Goal: Transaction & Acquisition: Obtain resource

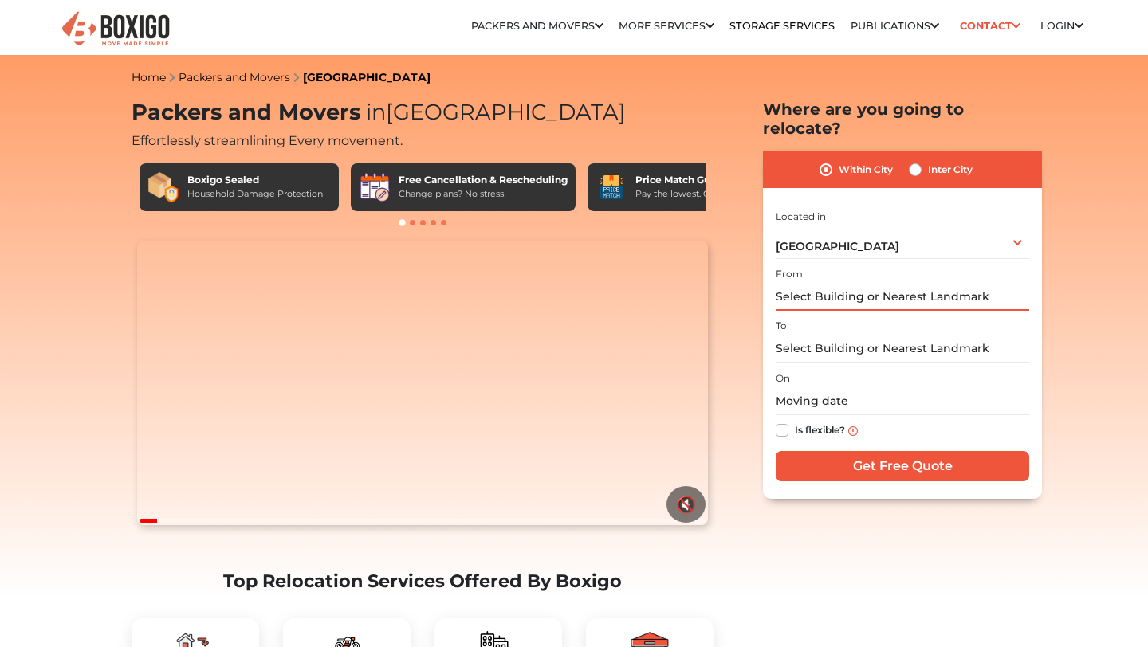
click at [825, 285] on input "text" at bounding box center [903, 297] width 254 height 28
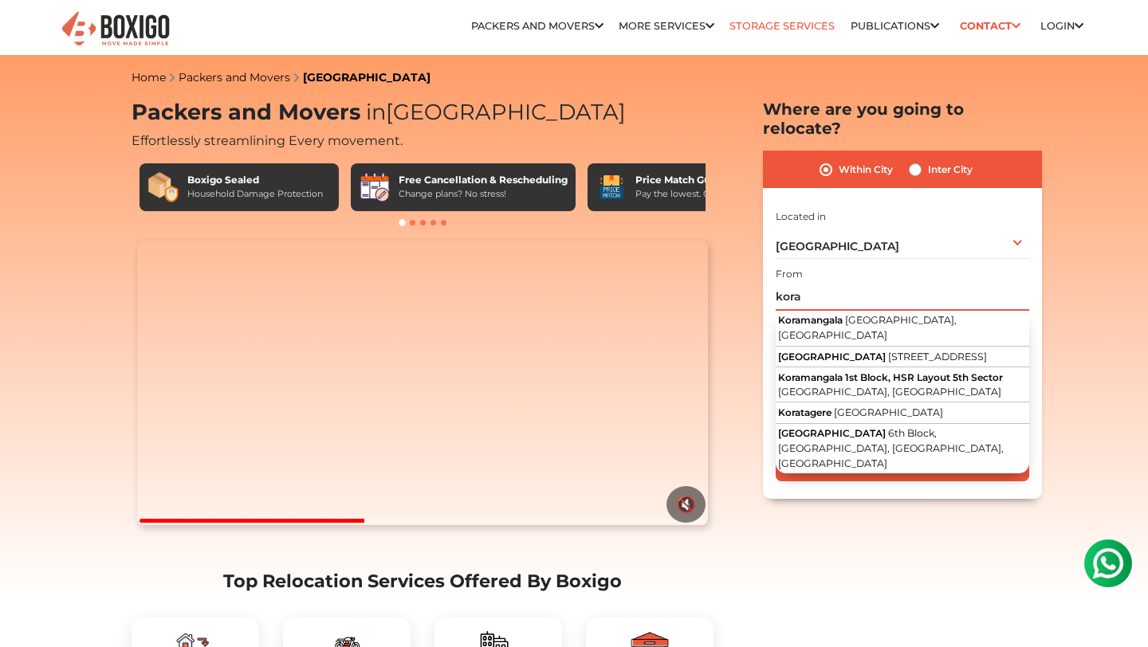
type input "kora"
click at [751, 20] on link "Storage Services" at bounding box center [782, 26] width 105 height 12
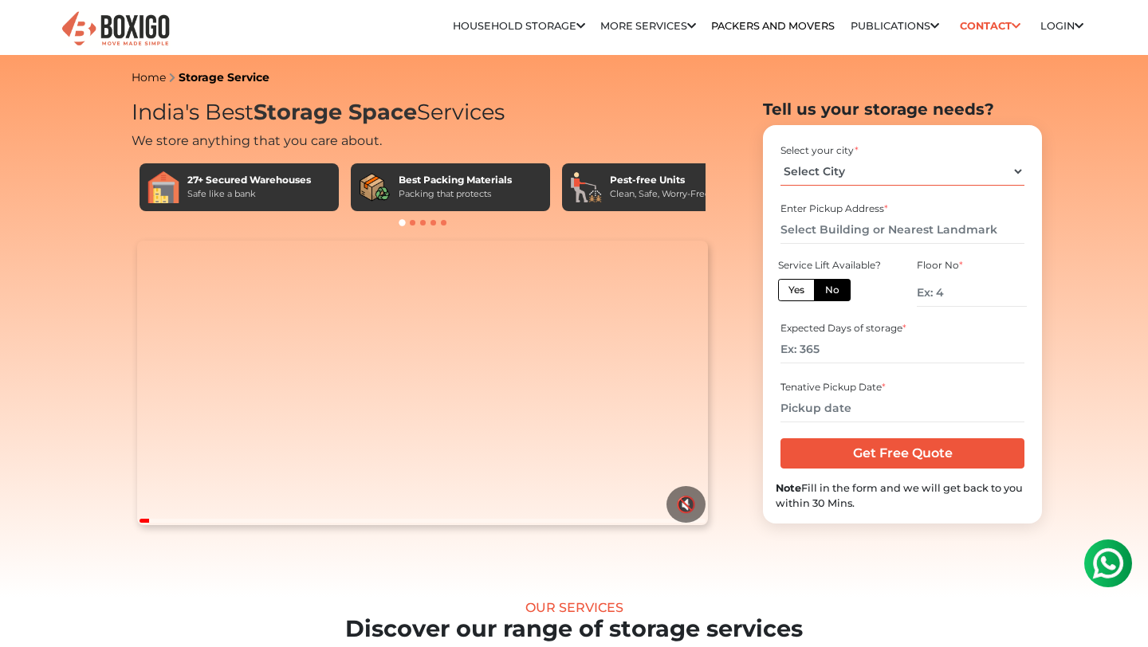
click at [819, 163] on select "Select City Bangalore Bengaluru Bhopal Bhubaneswar Chennai Coimbatore Cuttack D…" at bounding box center [902, 172] width 243 height 28
select select "[GEOGRAPHIC_DATA]"
click at [839, 233] on input "text" at bounding box center [902, 230] width 243 height 28
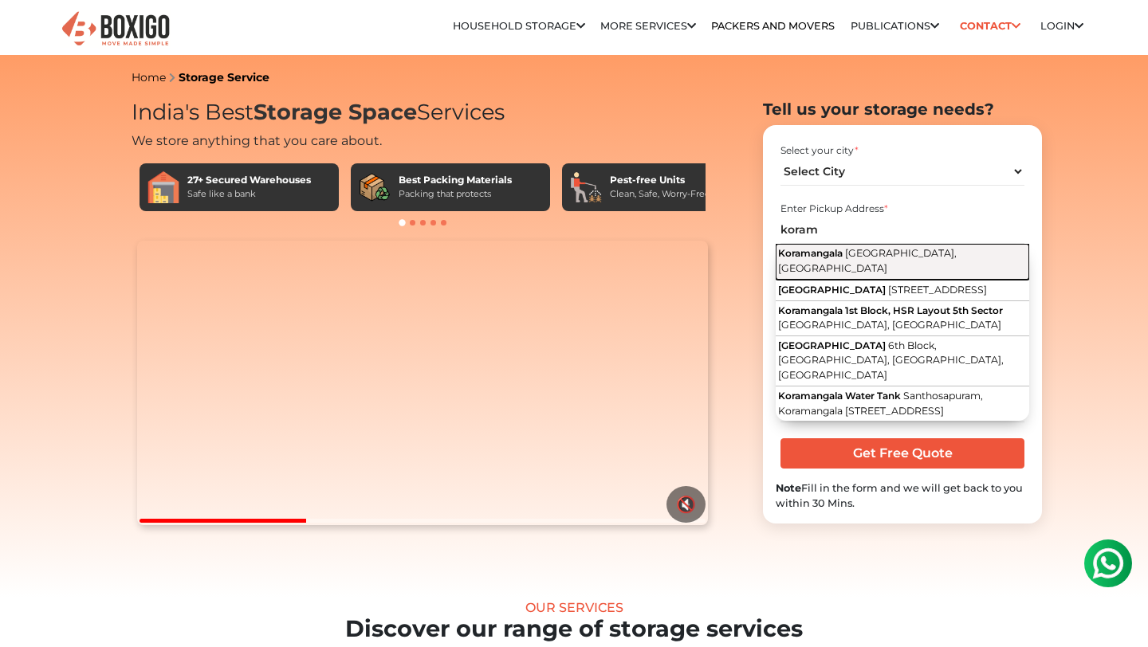
click at [882, 258] on span "[GEOGRAPHIC_DATA], [GEOGRAPHIC_DATA]" at bounding box center [867, 260] width 179 height 27
type input "Koramangala, Bengaluru, Karnataka"
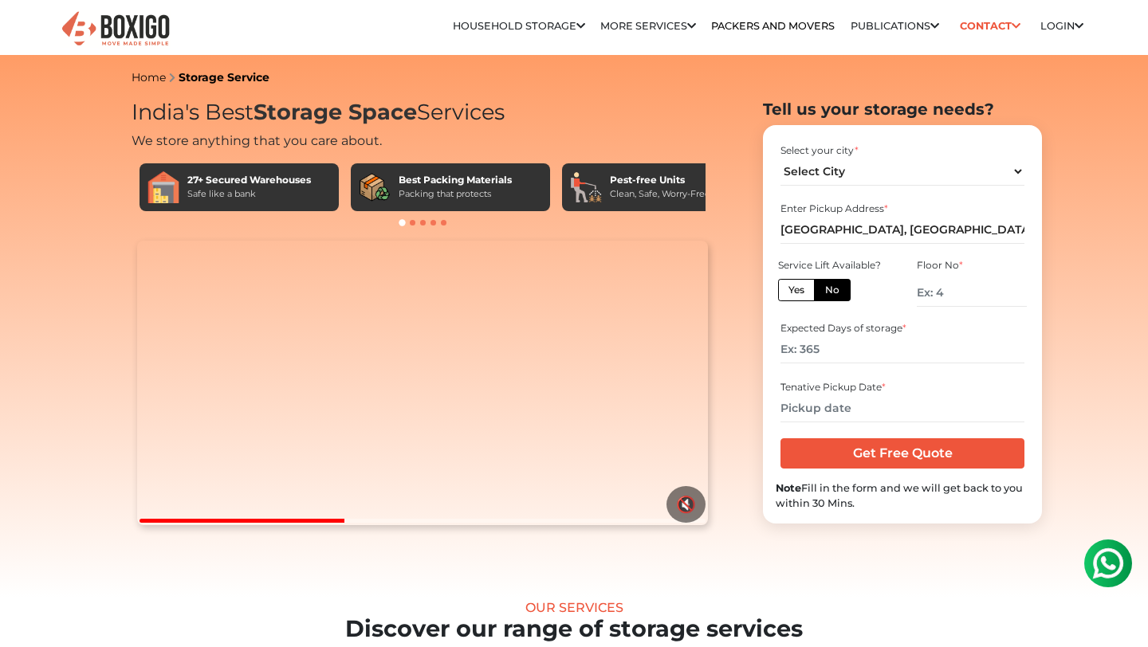
click at [825, 290] on label "No" at bounding box center [832, 290] width 37 height 22
click at [825, 290] on input "No" at bounding box center [830, 288] width 10 height 10
click at [947, 297] on input "number" at bounding box center [972, 293] width 110 height 28
type input "2"
click at [857, 346] on input "number" at bounding box center [902, 350] width 243 height 28
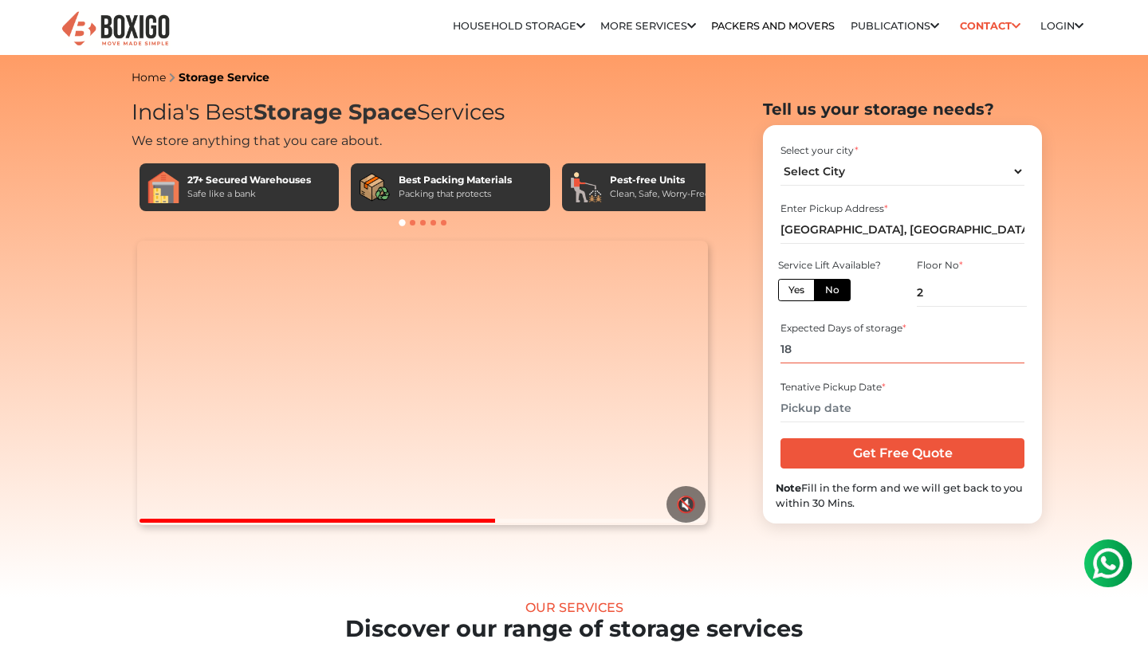
type input "1"
type input "200"
click at [809, 410] on input "text" at bounding box center [902, 409] width 243 height 28
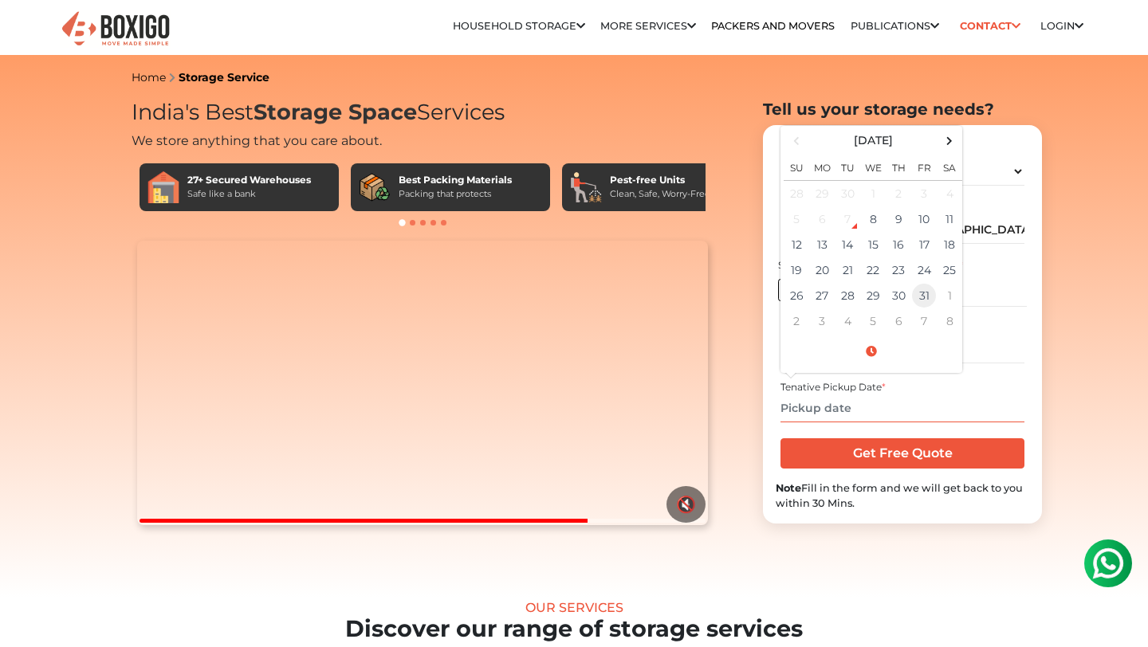
click at [923, 297] on td "31" at bounding box center [924, 296] width 26 height 26
type input "10/31/2025 12:00 AM"
click at [888, 454] on input "Get Free Quote" at bounding box center [902, 454] width 243 height 30
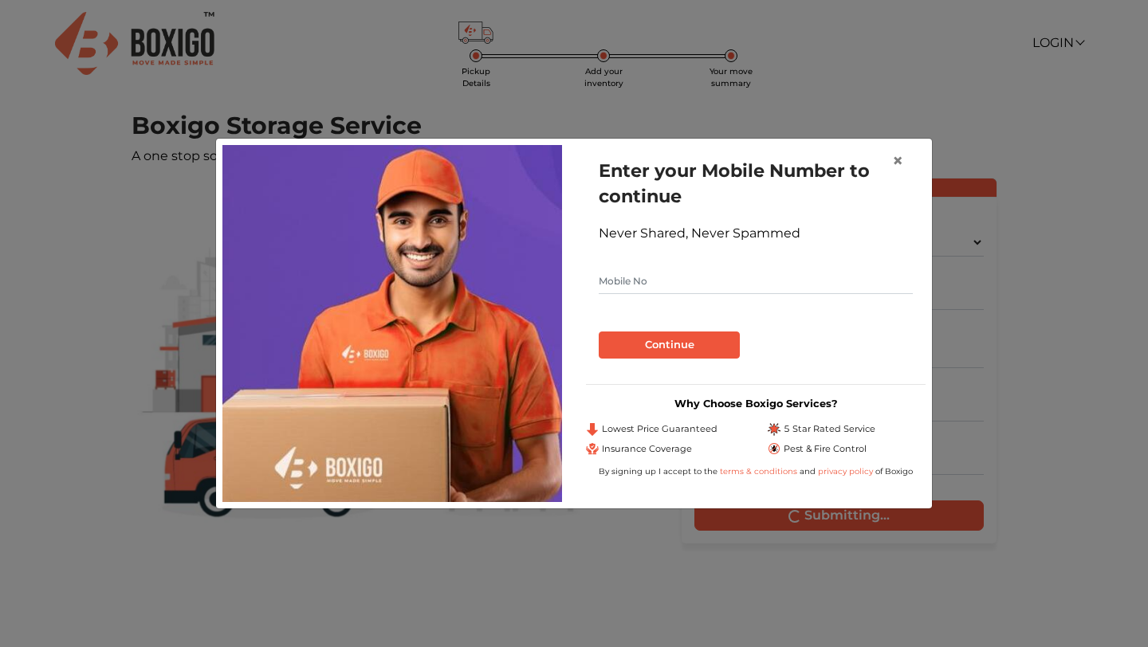
click at [644, 284] on input "text" at bounding box center [756, 282] width 314 height 26
type input "9491027153"
click at [656, 341] on button "Continue" at bounding box center [669, 345] width 141 height 27
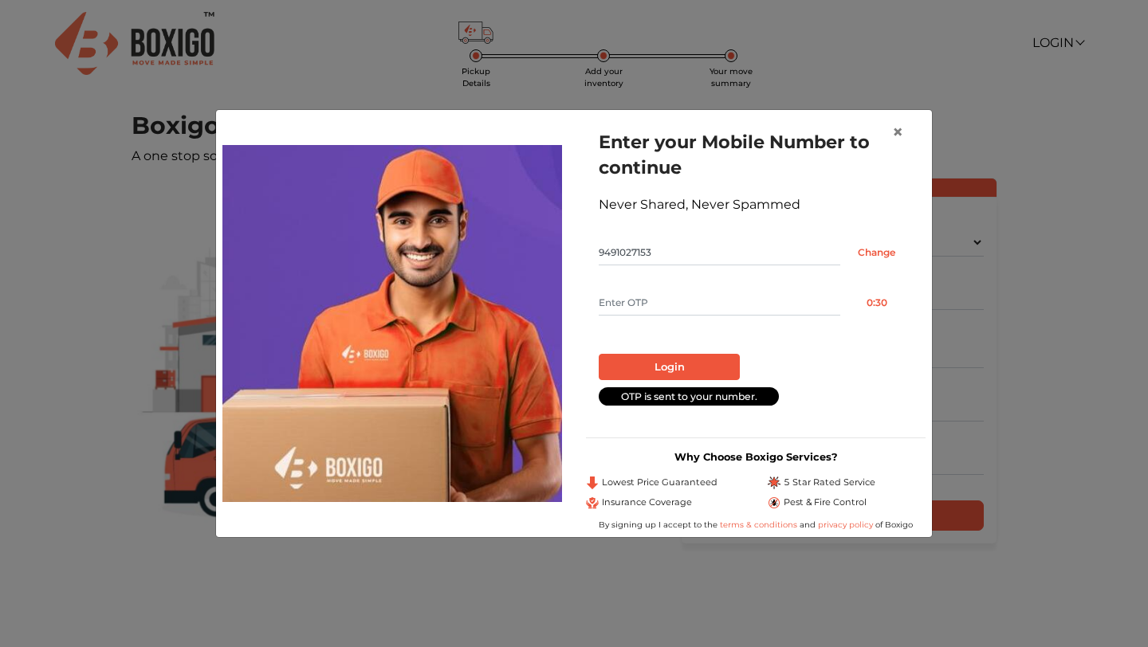
click at [637, 305] on input "text" at bounding box center [720, 303] width 242 height 26
click at [645, 306] on input "text" at bounding box center [720, 303] width 242 height 26
type input "8326"
click at [680, 368] on button "Login" at bounding box center [669, 367] width 141 height 27
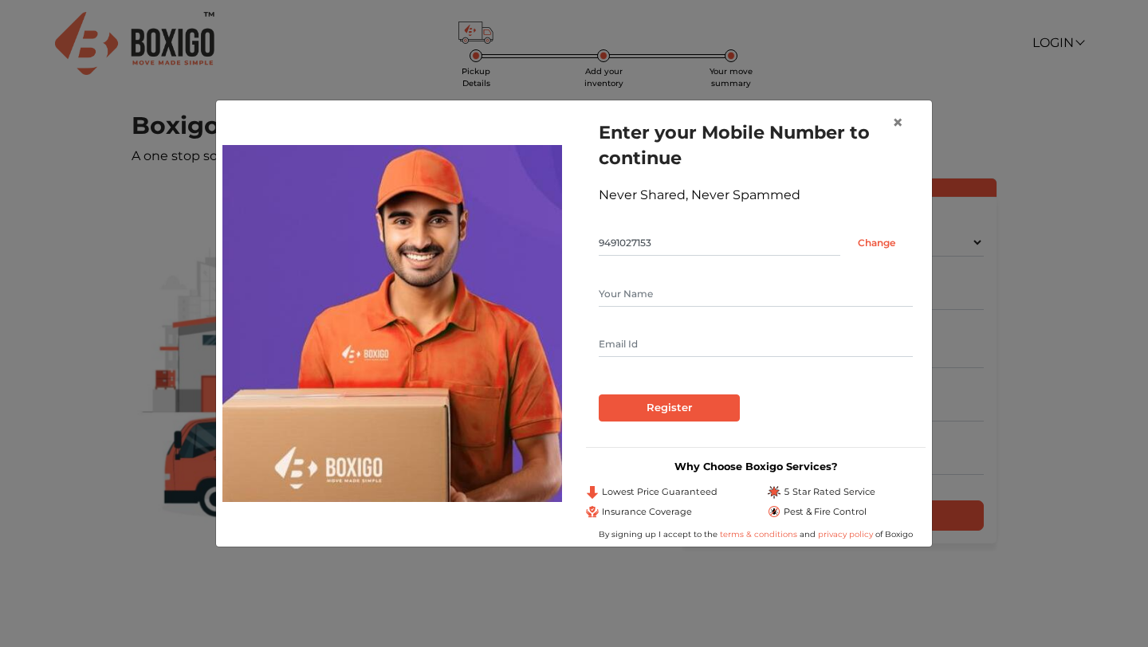
click at [645, 299] on input "text" at bounding box center [756, 294] width 314 height 26
click at [685, 281] on input "Susheerathq" at bounding box center [756, 294] width 314 height 26
click at [674, 293] on input "Susheerathq" at bounding box center [756, 294] width 314 height 26
type input "Susheerath"
click at [628, 351] on input "text" at bounding box center [756, 345] width 314 height 26
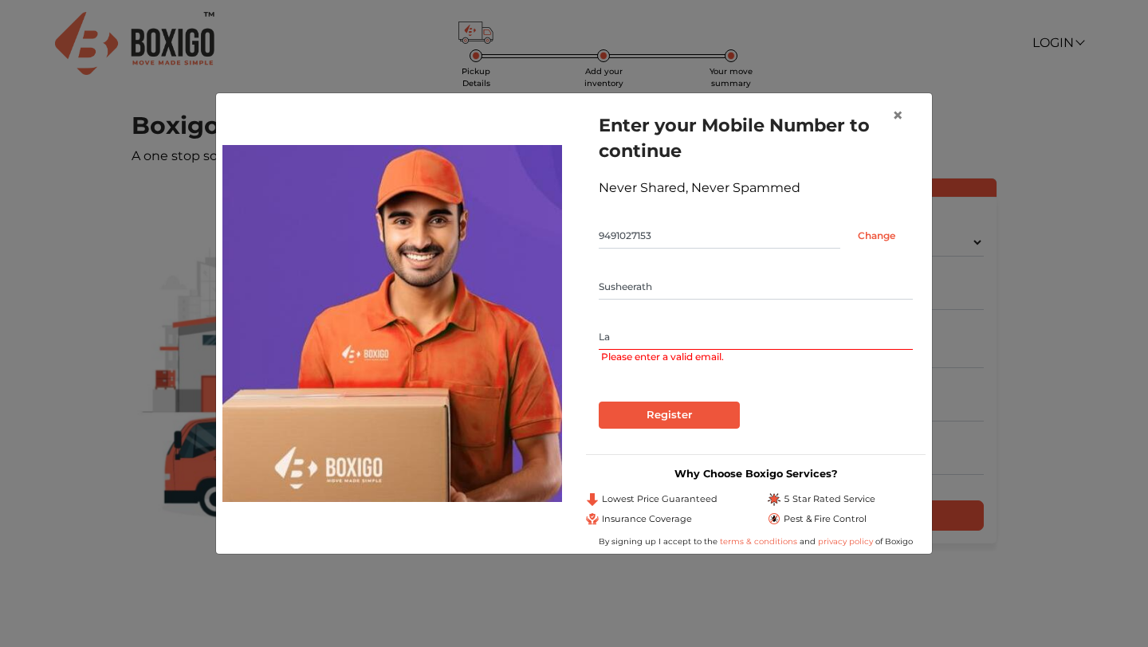
type input "L"
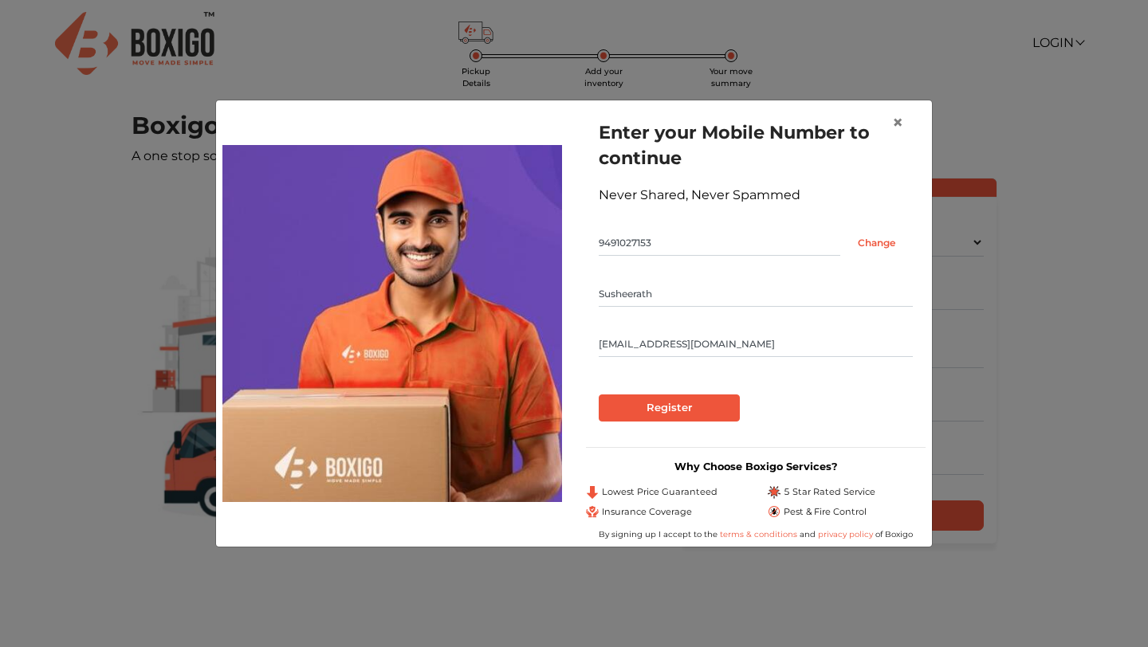
type input "susheerath.333@gmail.com"
click at [637, 396] on input "Register" at bounding box center [669, 408] width 141 height 27
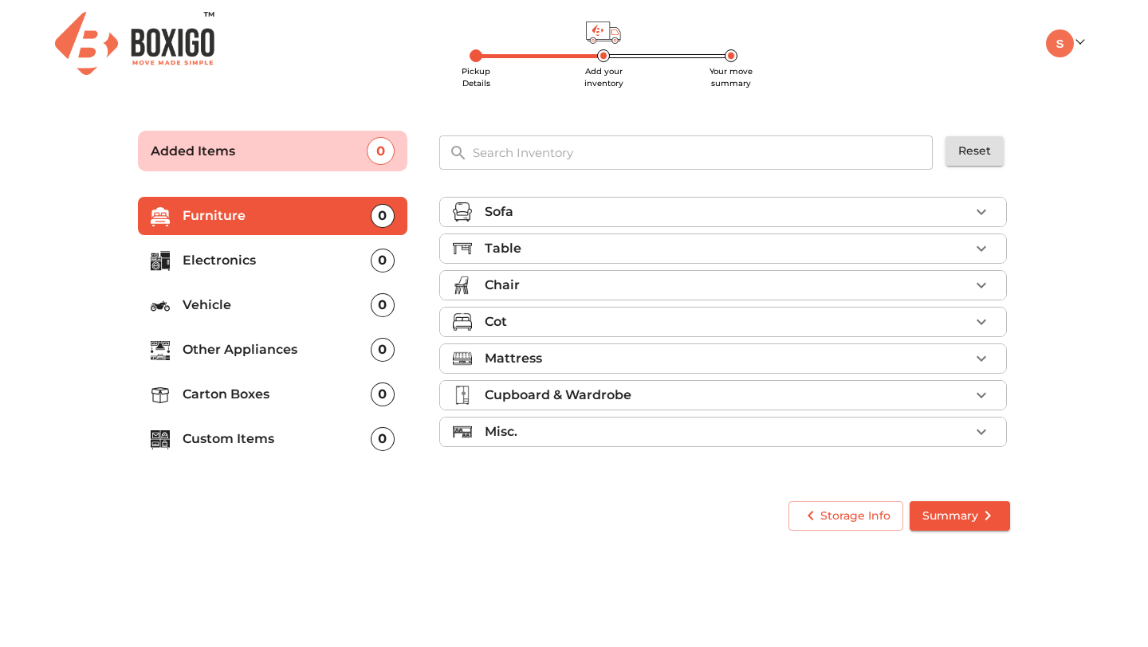
click at [589, 362] on div "Mattress" at bounding box center [727, 358] width 485 height 19
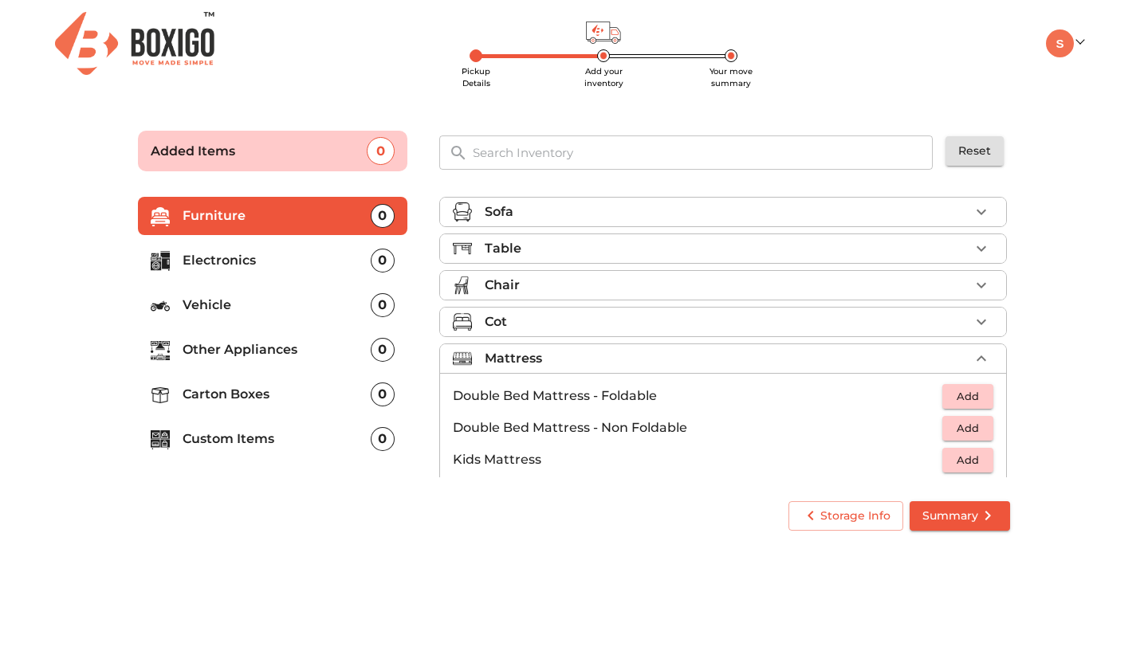
scroll to position [33, 0]
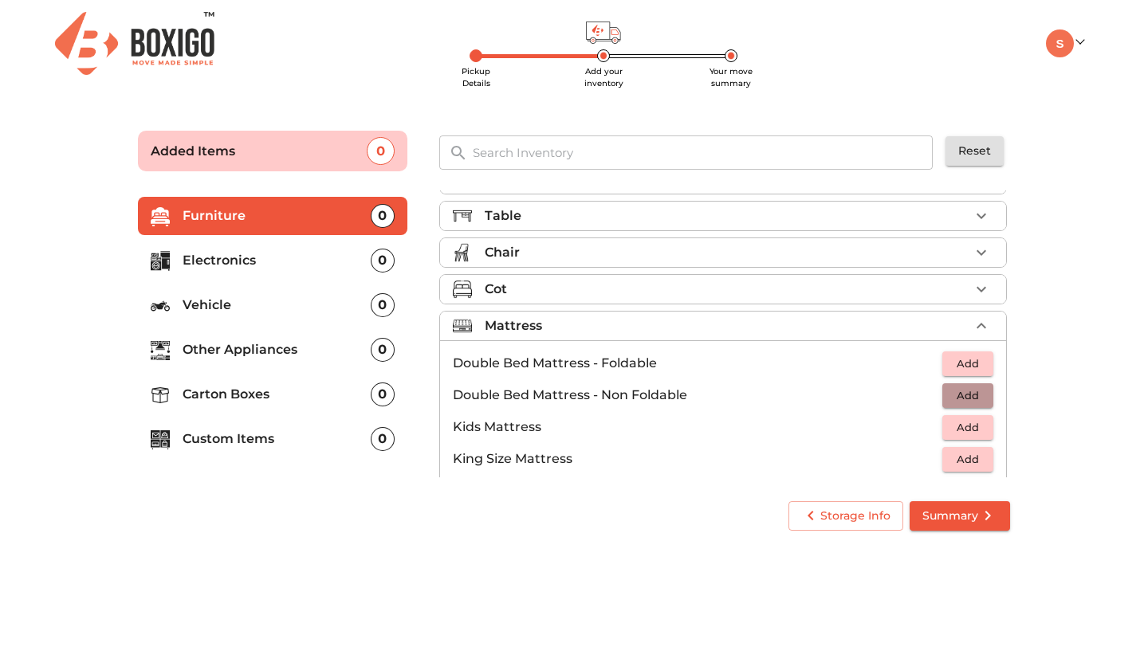
click at [967, 399] on span "Add" at bounding box center [968, 396] width 35 height 18
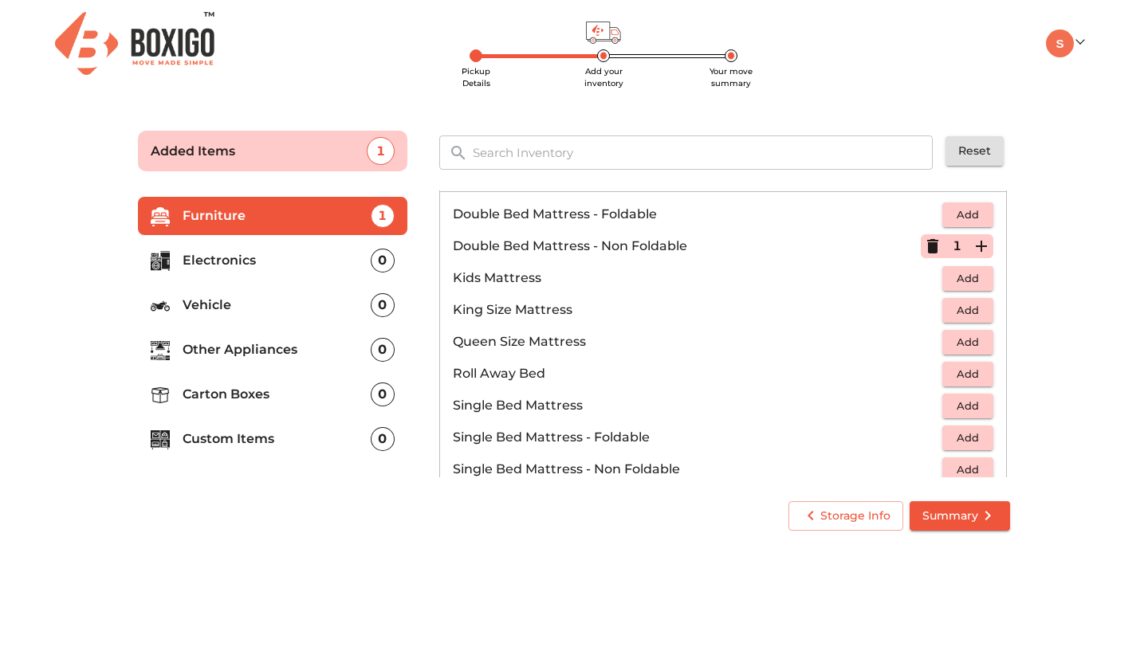
scroll to position [183, 0]
click at [970, 340] on span "Add" at bounding box center [968, 342] width 35 height 18
click at [930, 250] on icon "button" at bounding box center [932, 245] width 11 height 14
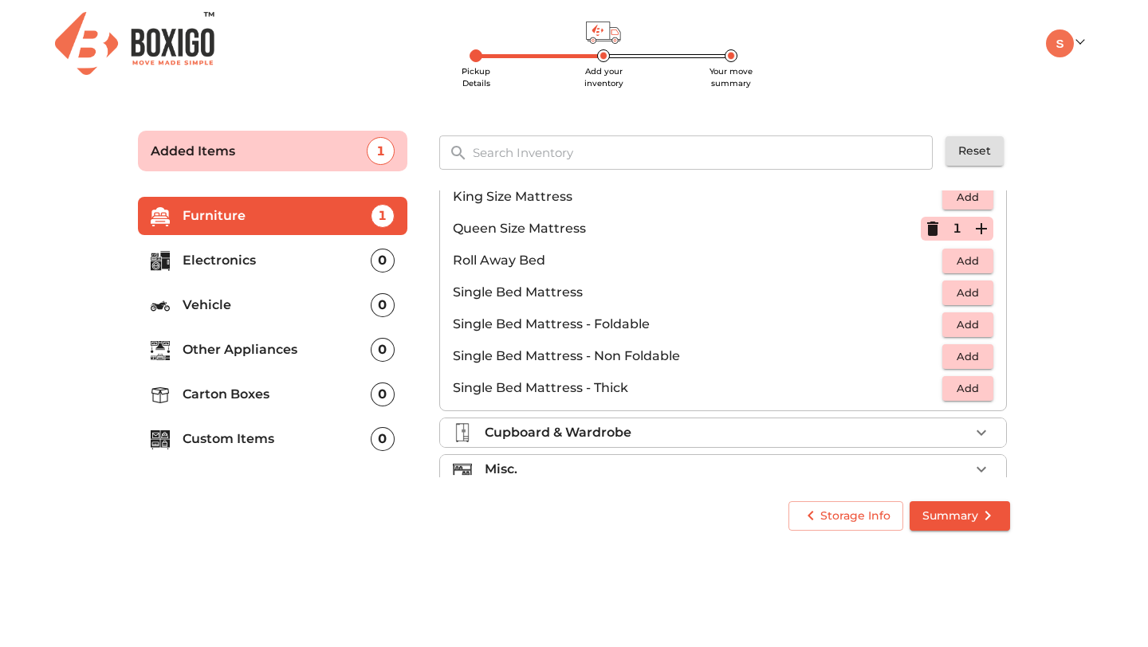
scroll to position [313, 0]
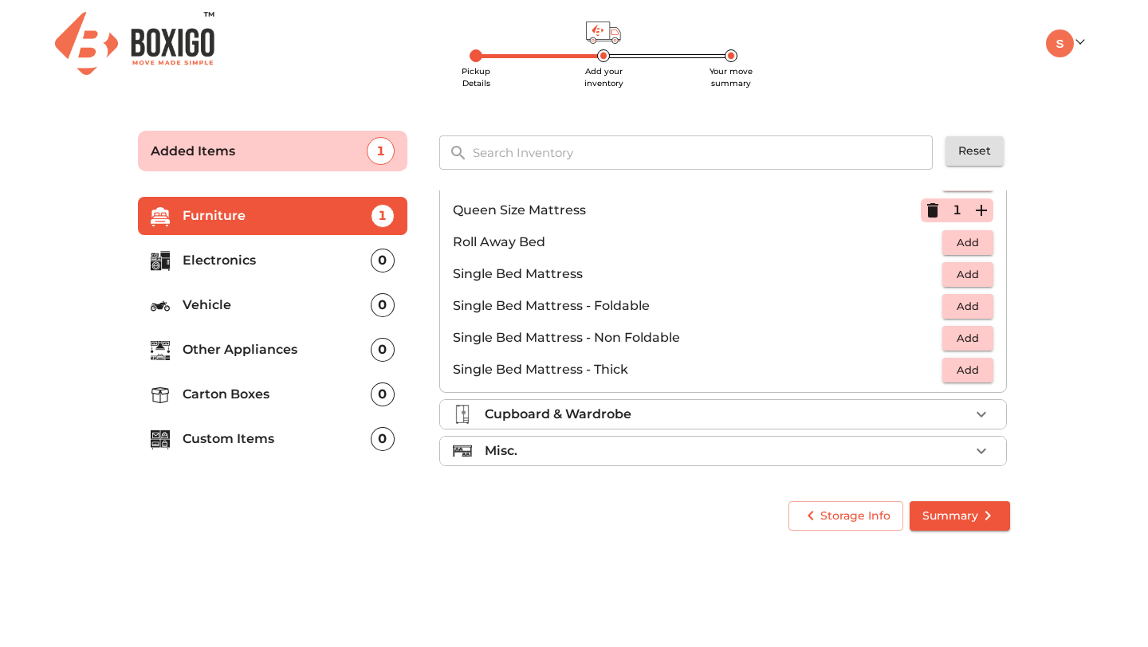
click at [334, 257] on p "Electronics" at bounding box center [277, 260] width 188 height 19
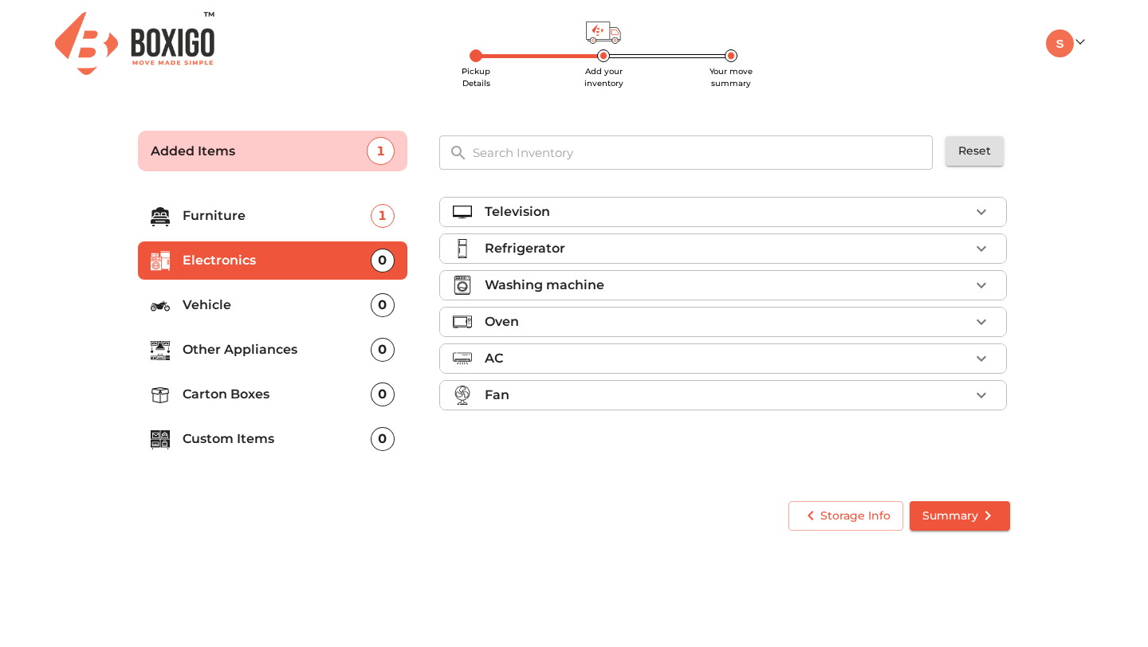
click at [525, 251] on p "Refrigerator" at bounding box center [525, 248] width 81 height 19
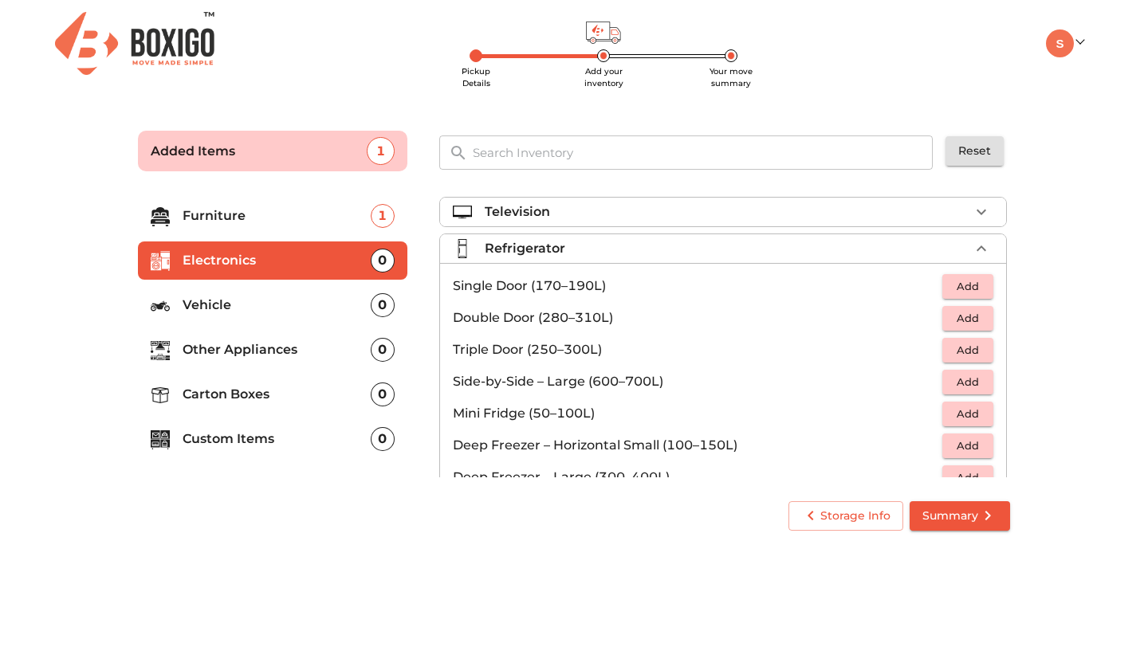
click at [947, 288] on button "Add" at bounding box center [968, 286] width 51 height 25
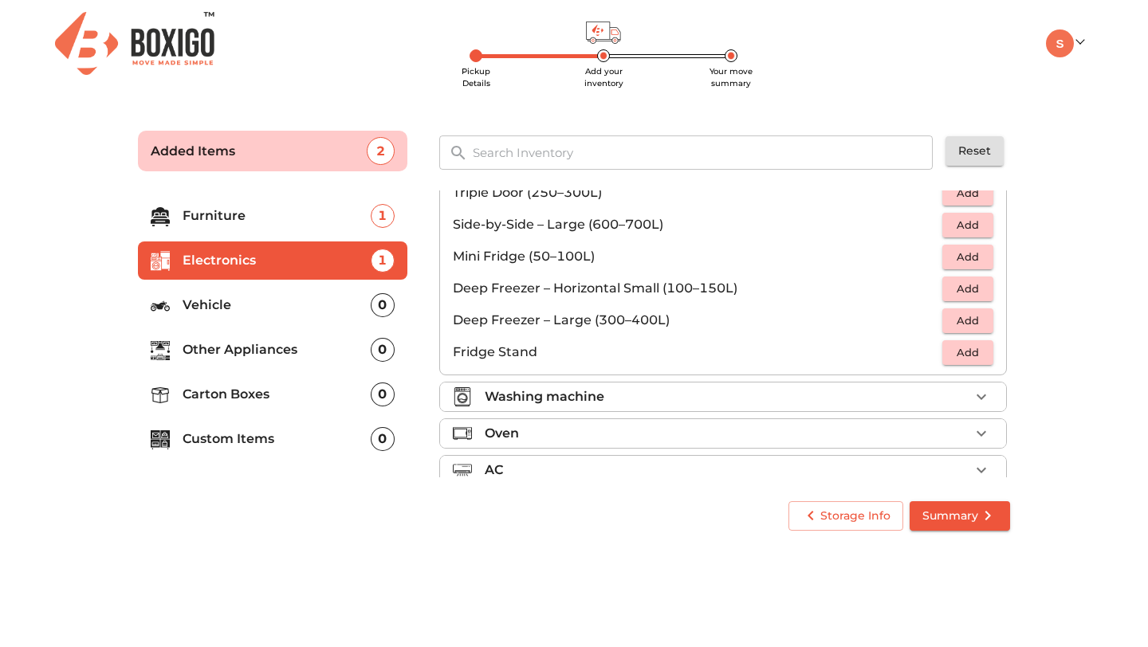
scroll to position [215, 0]
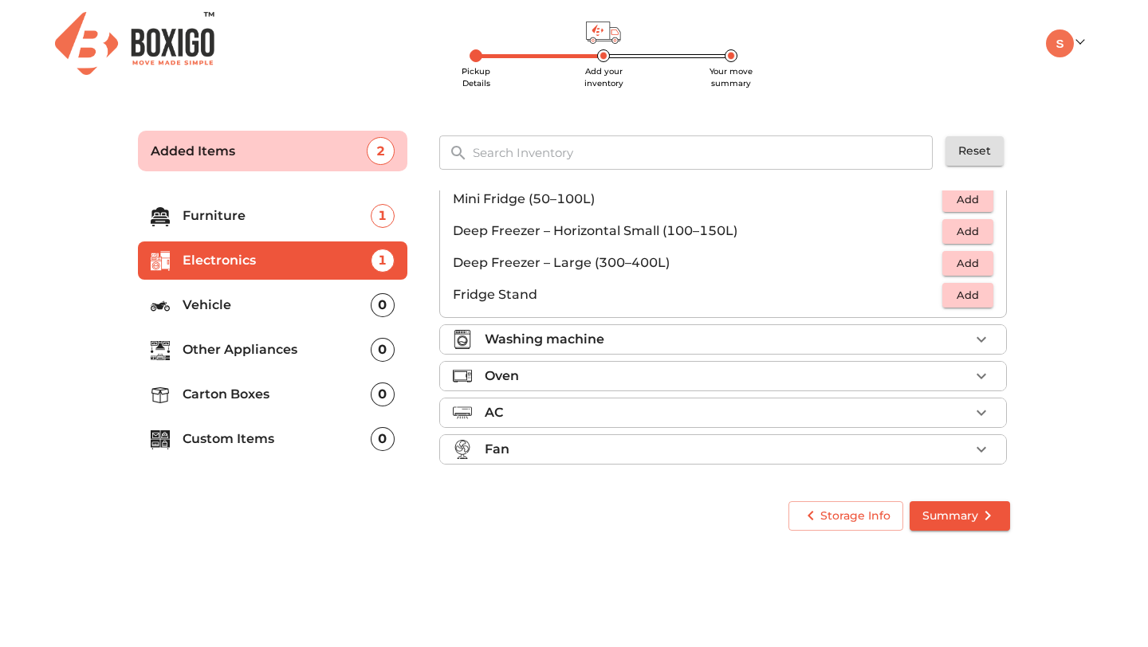
click at [577, 340] on p "Washing machine" at bounding box center [545, 339] width 120 height 19
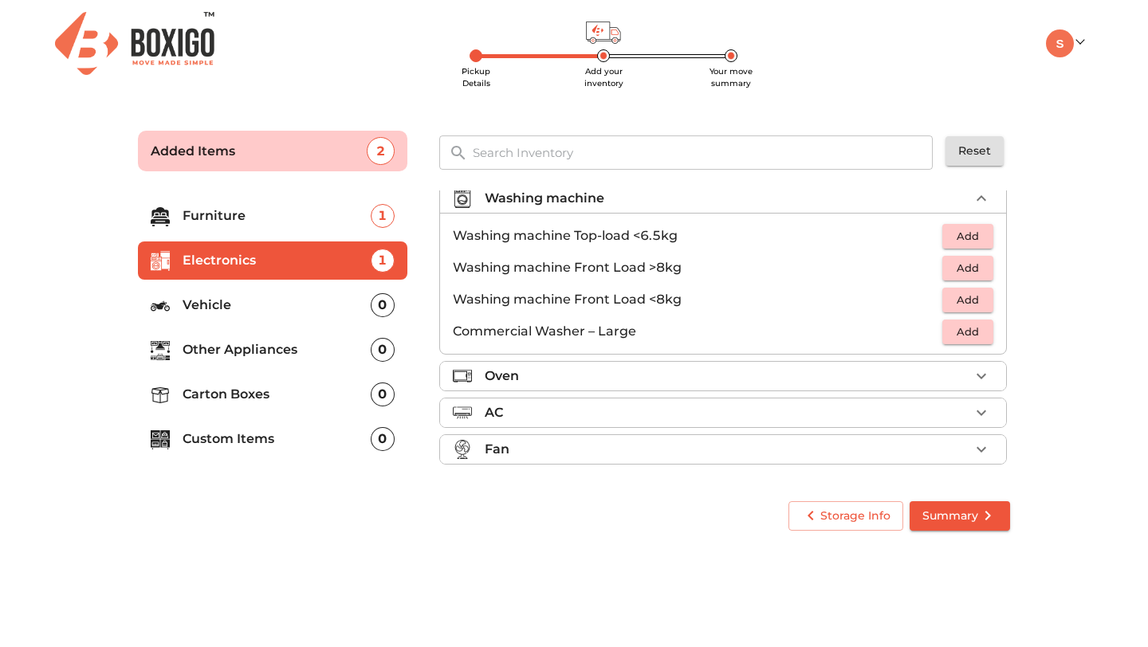
scroll to position [76, 0]
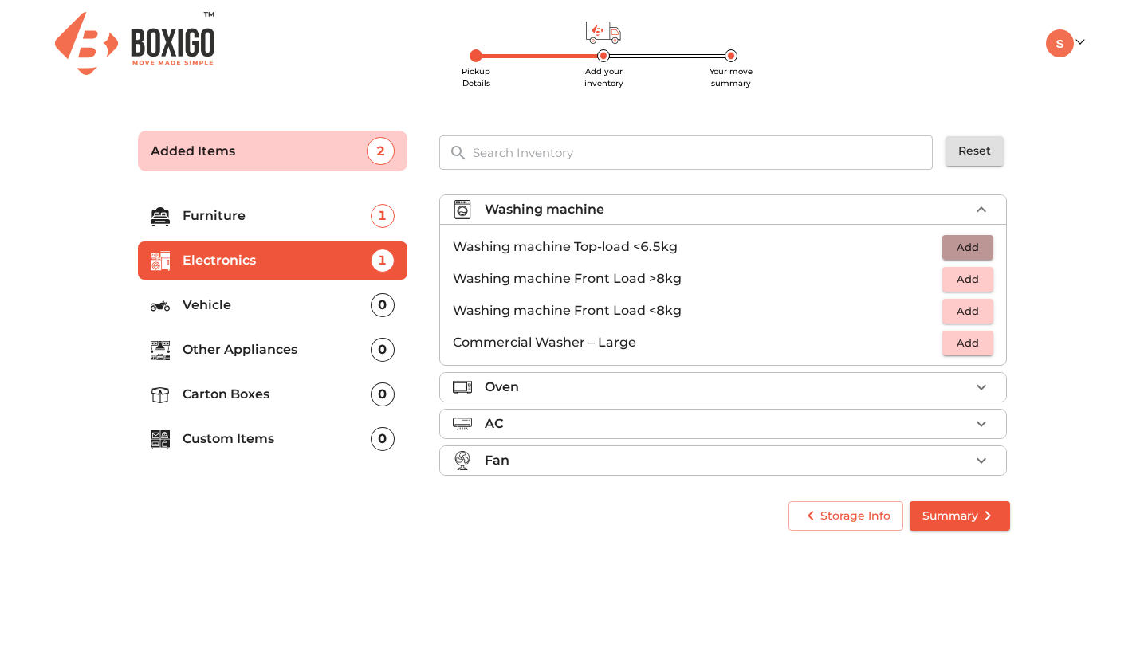
click at [958, 250] on span "Add" at bounding box center [968, 247] width 35 height 18
click at [946, 521] on span "Summary" at bounding box center [960, 516] width 75 height 20
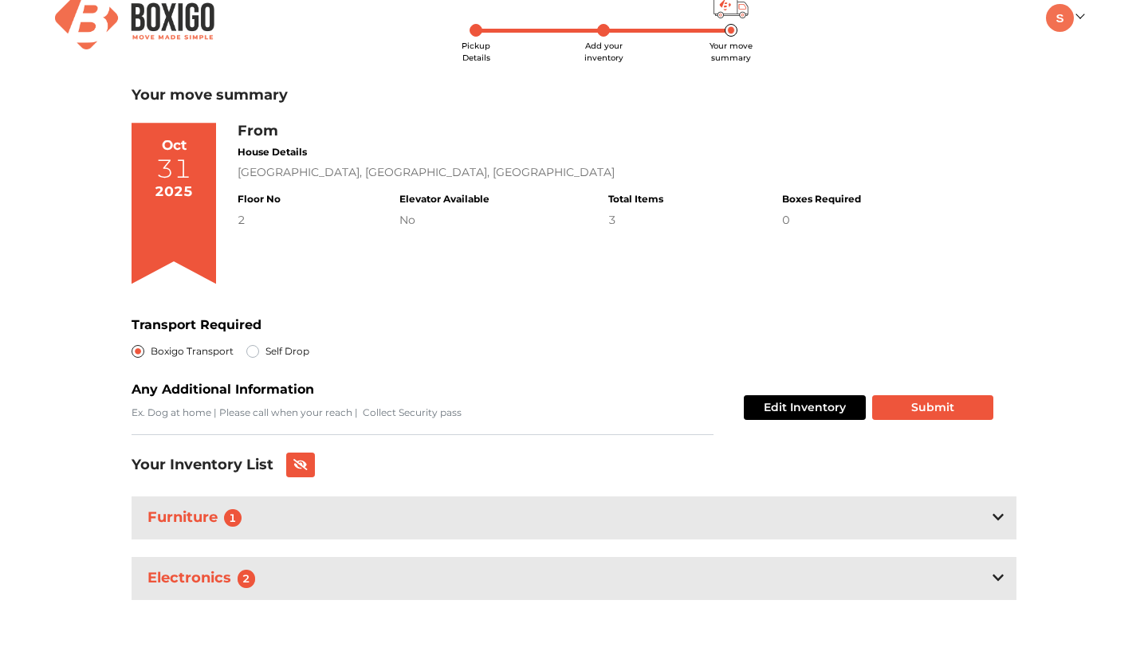
scroll to position [36, 0]
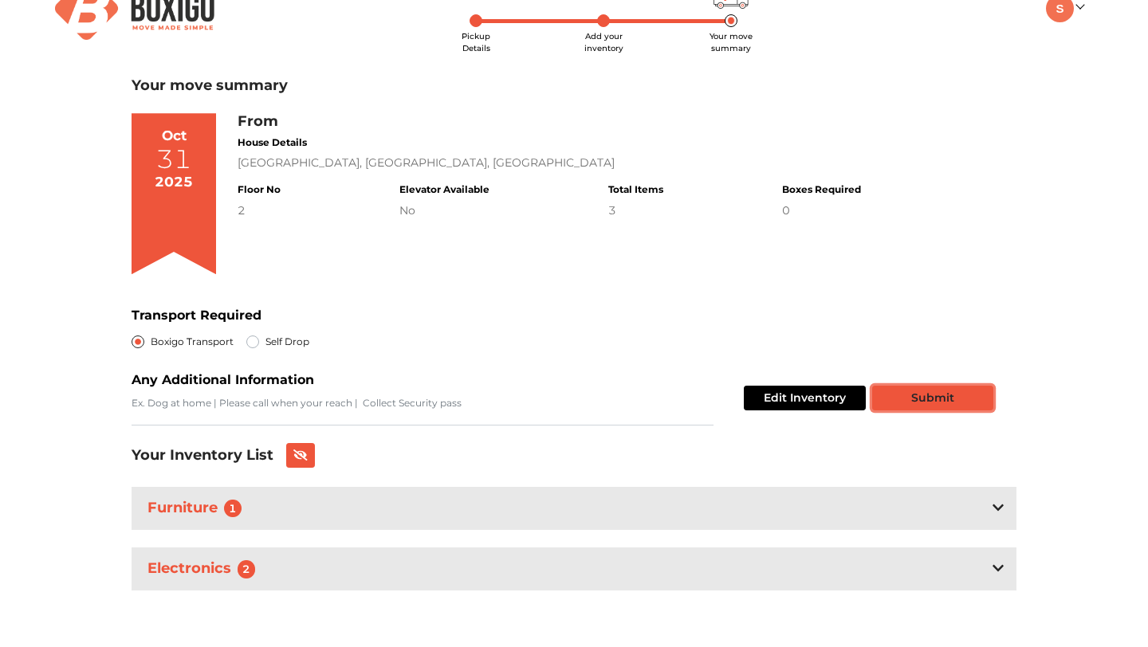
click at [927, 400] on button "Submit" at bounding box center [932, 398] width 121 height 25
